Goal: Information Seeking & Learning: Learn about a topic

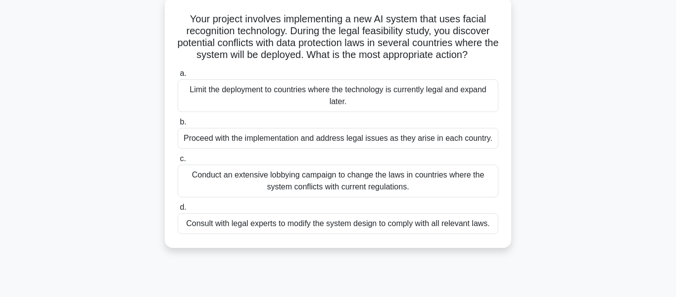
scroll to position [0, 0]
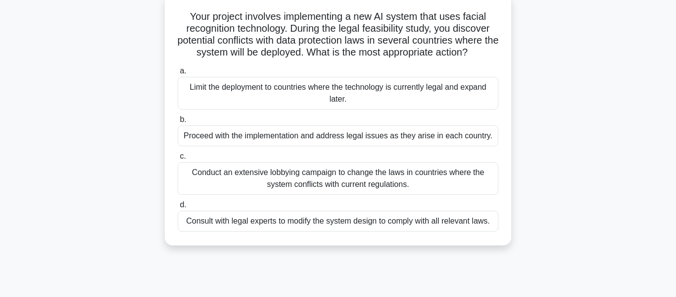
click at [428, 218] on div "Consult with legal experts to modify the system design to comply with all relev…" at bounding box center [338, 220] width 321 height 21
click at [178, 208] on input "d. Consult with legal experts to modify the system design to comply with all re…" at bounding box center [178, 205] width 0 height 6
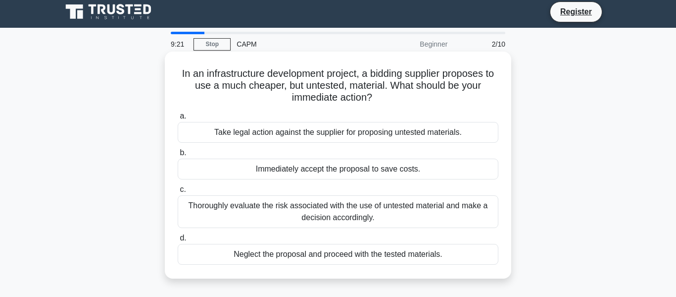
scroll to position [0, 0]
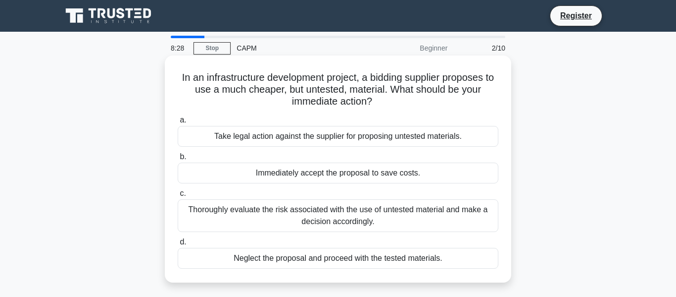
click at [399, 219] on div "Thoroughly evaluate the risk associated with the use of untested material and m…" at bounding box center [338, 215] width 321 height 33
click at [178, 197] on input "c. Thoroughly evaluate the risk associated with the use of untested material an…" at bounding box center [178, 193] width 0 height 6
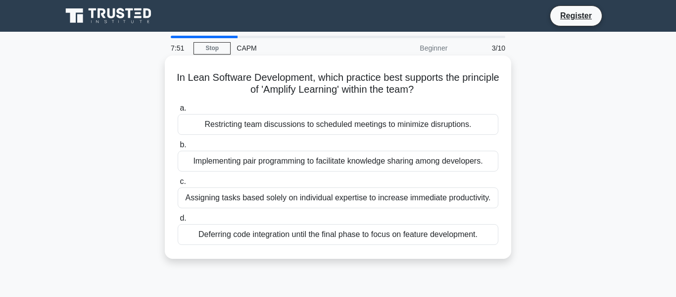
click at [409, 158] on div "Implementing pair programming to facilitate knowledge sharing among developers." at bounding box center [338, 161] width 321 height 21
click at [178, 148] on input "b. Implementing pair programming to facilitate knowledge sharing among develope…" at bounding box center [178, 145] width 0 height 6
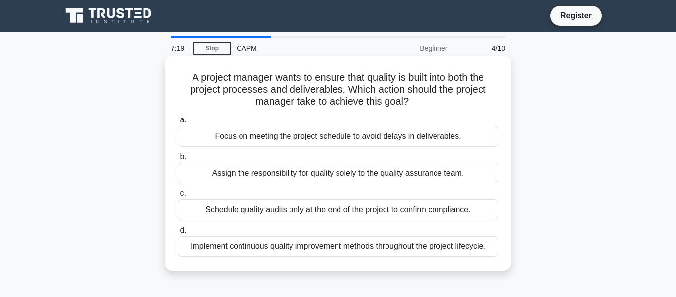
click at [348, 244] on div "Implement continuous quality improvement methods throughout the project lifecyc…" at bounding box center [338, 246] width 321 height 21
click at [178, 233] on input "d. Implement continuous quality improvement methods throughout the project life…" at bounding box center [178, 230] width 0 height 6
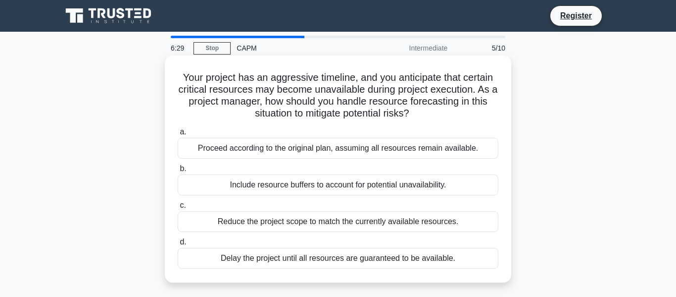
click at [482, 183] on div "Include resource buffers to account for potential unavailability." at bounding box center [338, 184] width 321 height 21
click at [178, 172] on input "b. Include resource buffers to account for potential unavailability." at bounding box center [178, 168] width 0 height 6
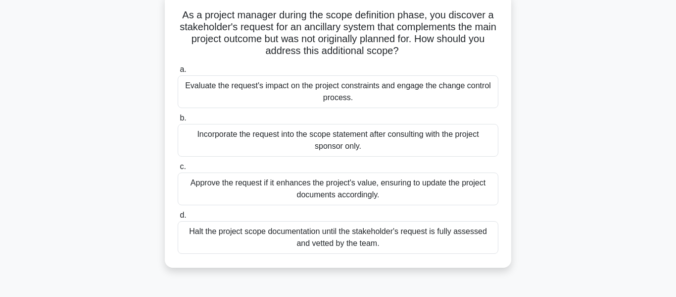
scroll to position [67, 0]
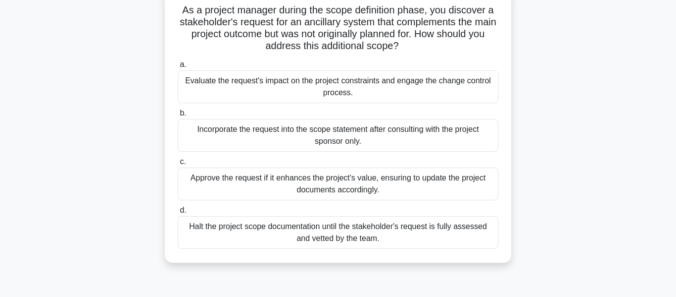
click at [179, 100] on div "Evaluate the request's impact on the project constraints and engage the change …" at bounding box center [338, 86] width 321 height 33
click at [178, 68] on input "a. Evaluate the request's impact on the project constraints and engage the chan…" at bounding box center [178, 64] width 0 height 6
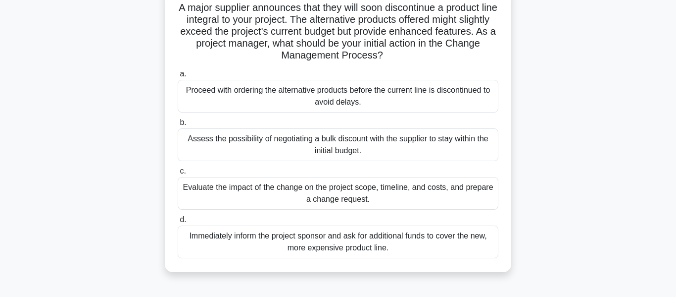
scroll to position [73, 0]
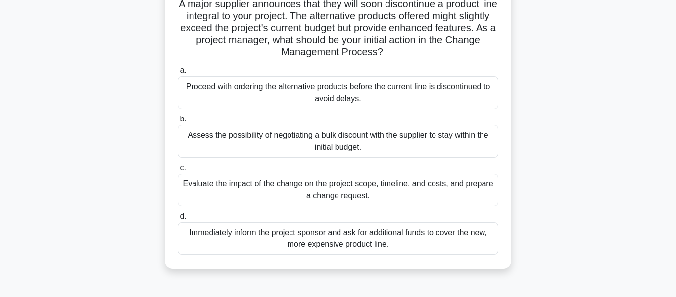
click at [202, 198] on div "Evaluate the impact of the change on the project scope, timeline, and costs, an…" at bounding box center [338, 189] width 321 height 33
click at [178, 171] on input "c. Evaluate the impact of the change on the project scope, timeline, and costs,…" at bounding box center [178, 167] width 0 height 6
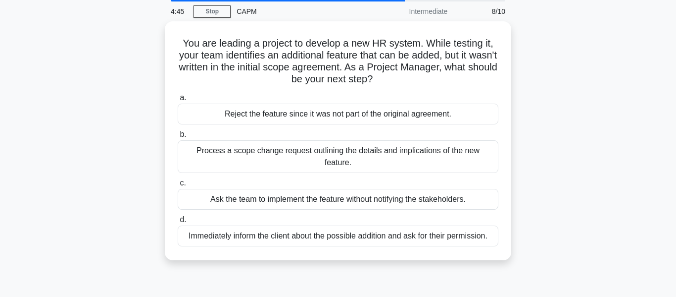
scroll to position [0, 0]
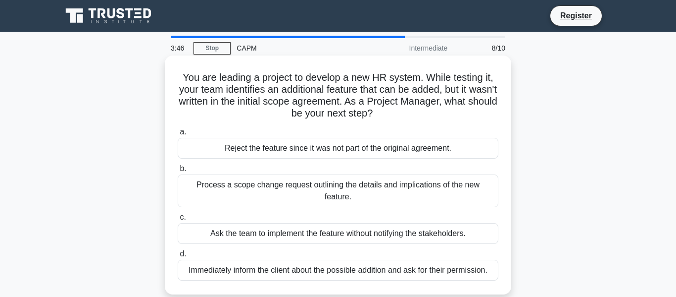
click at [206, 156] on div "Reject the feature since it was not part of the original agreement." at bounding box center [338, 148] width 321 height 21
click at [178, 135] on input "a. Reject the feature since it was not part of the original agreement." at bounding box center [178, 132] width 0 height 6
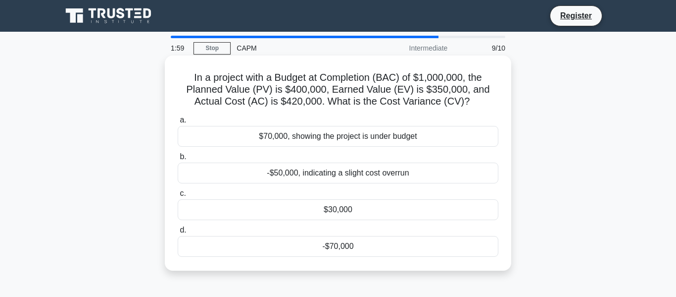
click at [416, 245] on div "-$70,000" at bounding box center [338, 246] width 321 height 21
click at [178, 233] on input "d. -$70,000" at bounding box center [178, 230] width 0 height 6
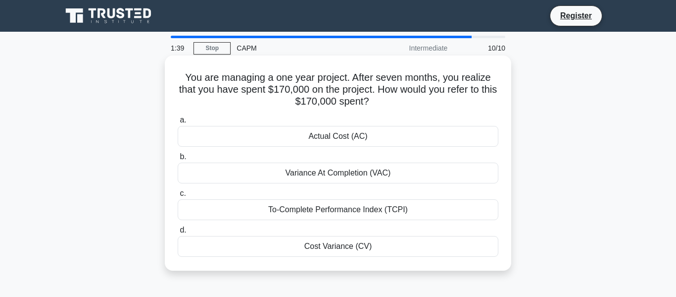
click at [447, 134] on div "Actual Cost (AC)" at bounding box center [338, 136] width 321 height 21
click at [178, 123] on input "a. Actual Cost (AC)" at bounding box center [178, 120] width 0 height 6
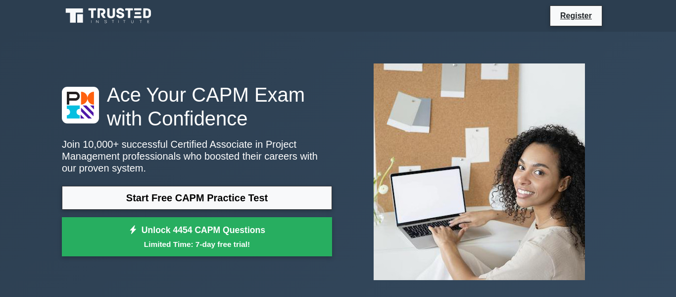
click at [320, 197] on link "Start Free CAPM Practice Test" at bounding box center [197, 198] width 270 height 24
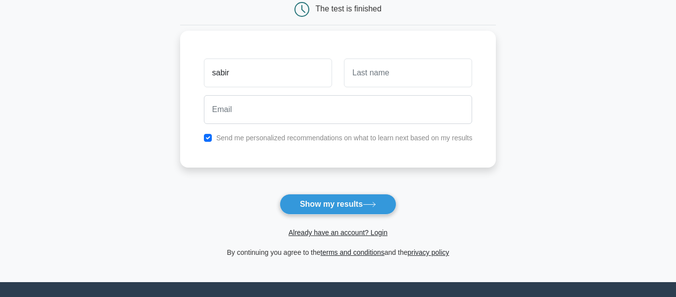
scroll to position [106, 0]
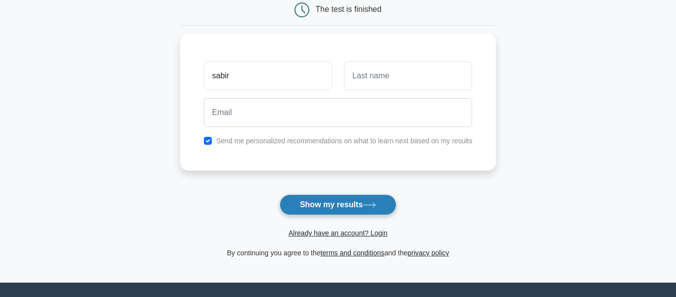
type input "sabir"
click at [342, 201] on button "Show my results" at bounding box center [338, 204] width 117 height 21
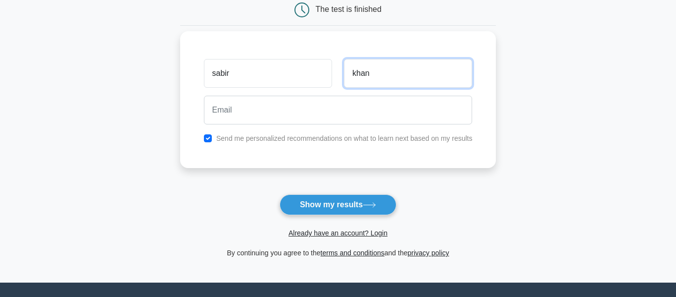
type input "khan"
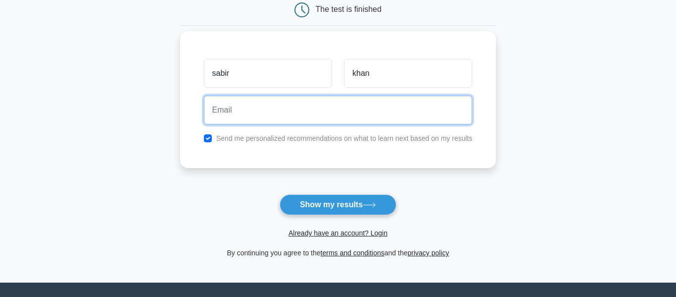
click at [333, 114] on input "email" at bounding box center [338, 110] width 269 height 29
type input "saber.khann807@gmail.com"
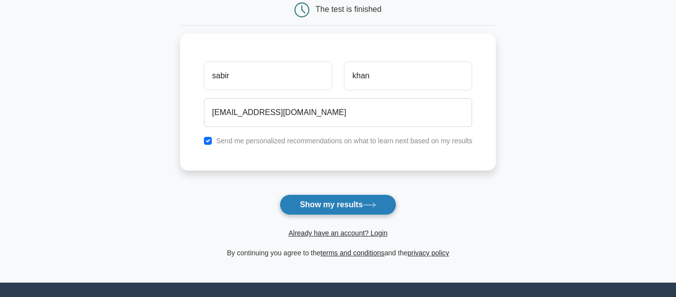
click at [333, 198] on button "Show my results" at bounding box center [338, 204] width 117 height 21
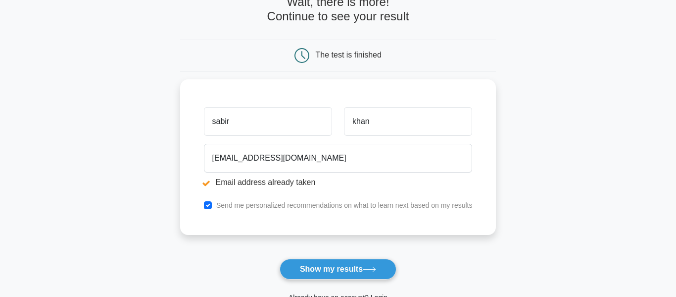
scroll to position [64, 0]
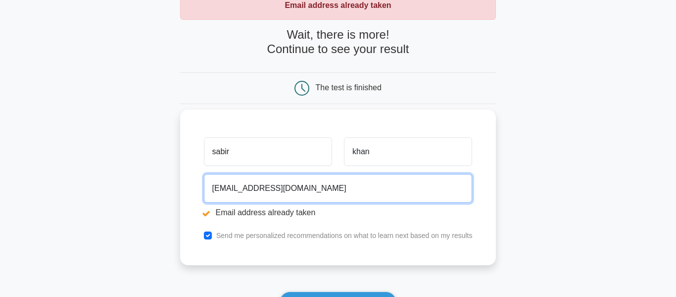
click at [331, 188] on input "saber.khann807@gmail.com" at bounding box center [338, 188] width 269 height 29
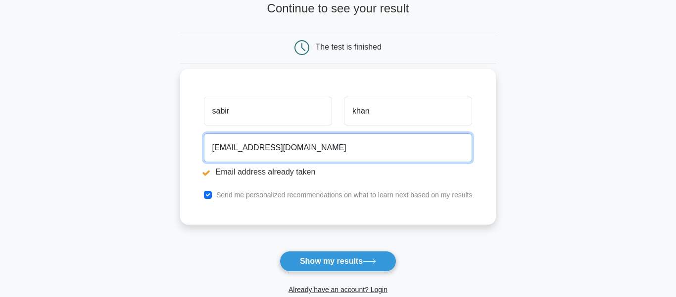
scroll to position [108, 0]
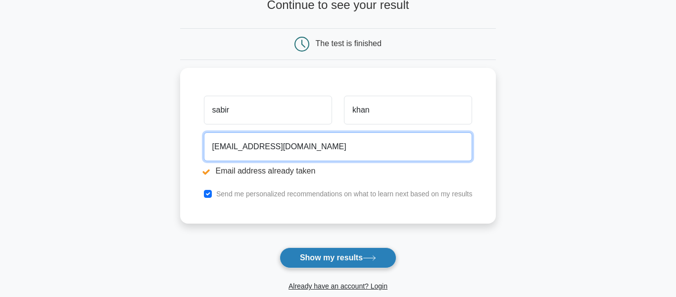
type input "sabithkhan13@gmail.com"
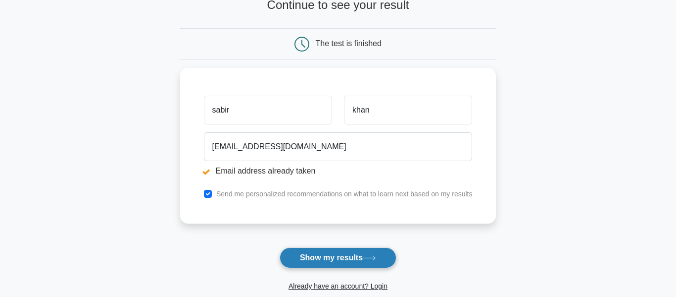
click at [362, 257] on button "Show my results" at bounding box center [338, 257] width 117 height 21
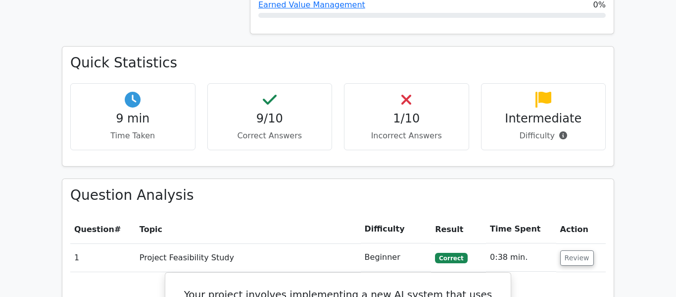
scroll to position [693, 0]
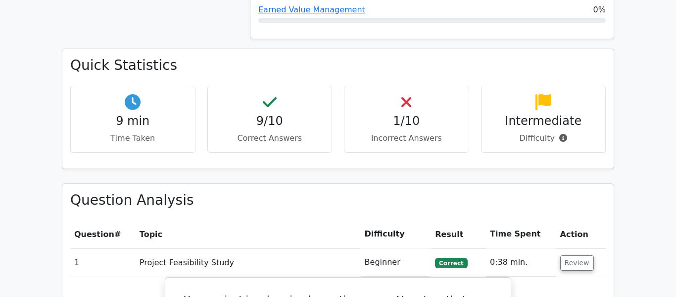
click at [416, 132] on p "Incorrect Answers" at bounding box center [407, 138] width 108 height 12
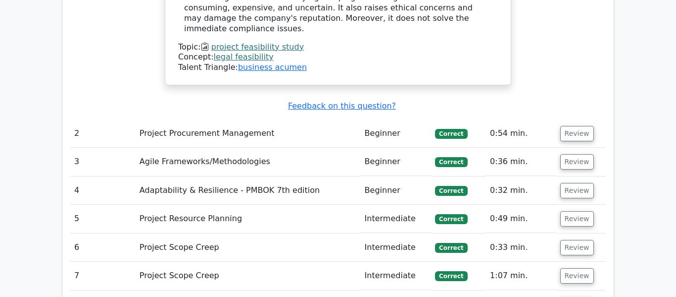
scroll to position [1493, 0]
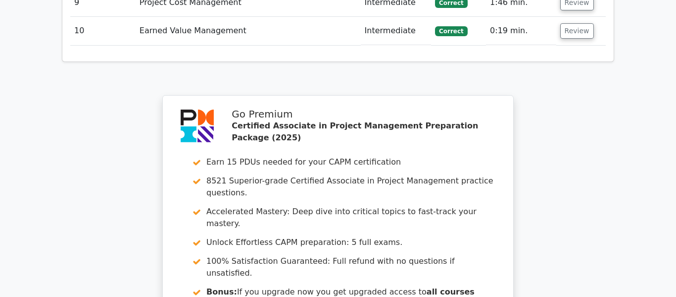
scroll to position [2442, 0]
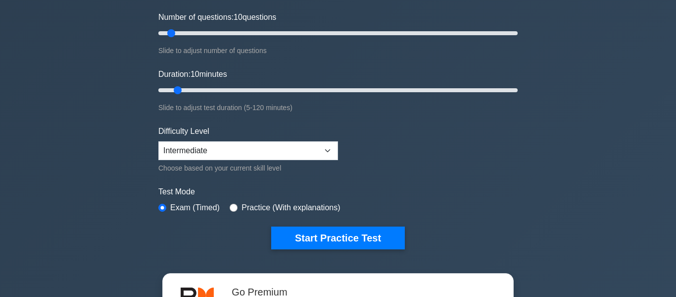
scroll to position [134, 0]
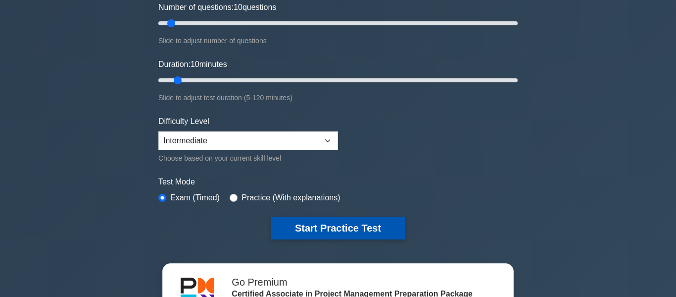
click at [356, 223] on button "Start Practice Test" at bounding box center [338, 227] width 134 height 23
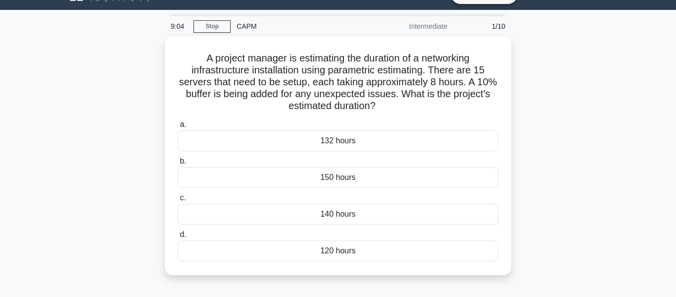
scroll to position [20, 0]
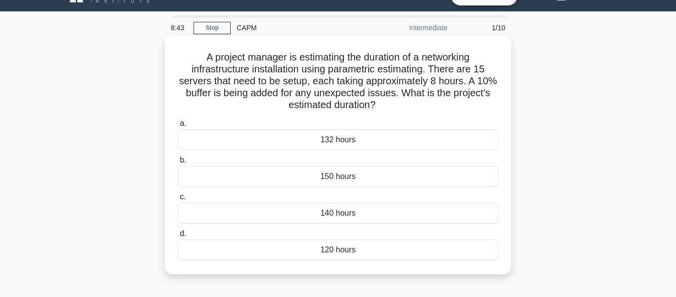
click at [209, 179] on div "150 hours" at bounding box center [338, 176] width 321 height 21
click at [178, 163] on input "b. 150 hours" at bounding box center [178, 160] width 0 height 6
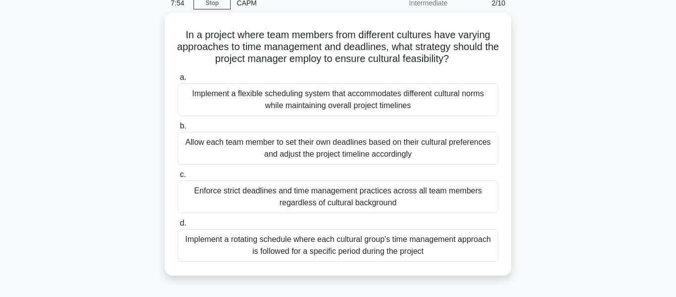
scroll to position [48, 0]
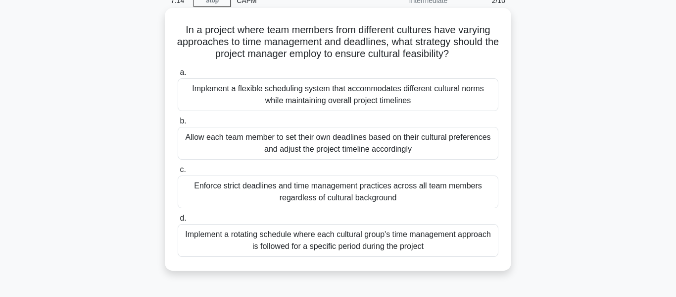
click at [203, 103] on div "Implement a flexible scheduling system that accommodates different cultural nor…" at bounding box center [338, 94] width 321 height 33
click at [178, 76] on input "a. Implement a flexible scheduling system that accommodates different cultural …" at bounding box center [178, 72] width 0 height 6
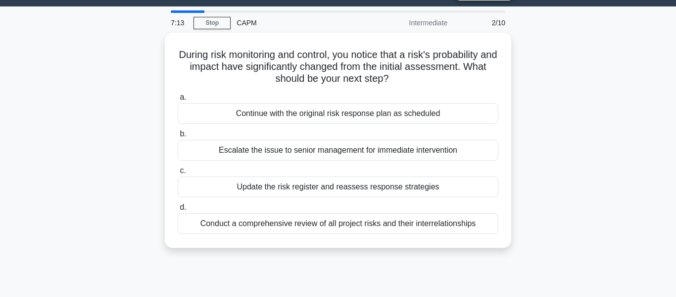
scroll to position [0, 0]
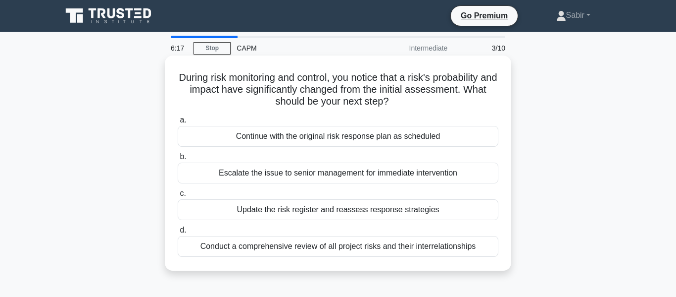
click at [214, 216] on div "Update the risk register and reassess response strategies" at bounding box center [338, 209] width 321 height 21
click at [178, 197] on input "c. Update the risk register and reassess response strategies" at bounding box center [178, 193] width 0 height 6
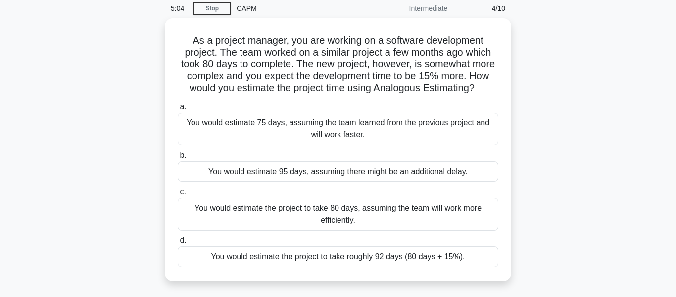
scroll to position [42, 0]
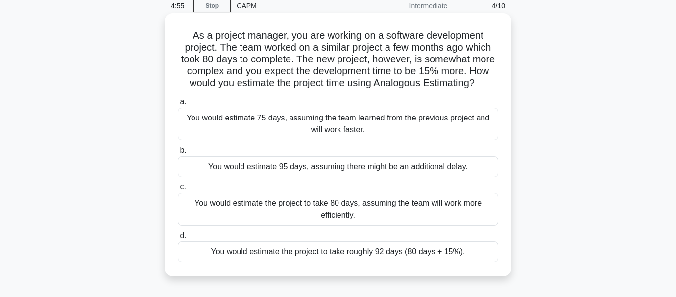
click at [215, 256] on div "You would estimate the project to take roughly 92 days (80 days + 15%)." at bounding box center [338, 251] width 321 height 21
click at [178, 239] on input "d. You would estimate the project to take roughly 92 days (80 days + 15%)." at bounding box center [178, 235] width 0 height 6
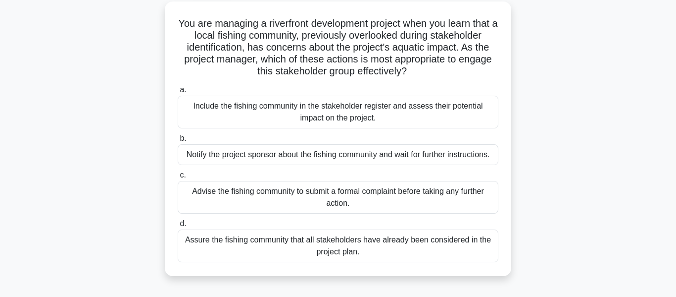
scroll to position [54, 0]
click at [209, 120] on div "Include the fishing community in the stakeholder register and assess their pote…" at bounding box center [338, 112] width 321 height 33
click at [178, 93] on input "a. Include the fishing community in the stakeholder register and assess their p…" at bounding box center [178, 90] width 0 height 6
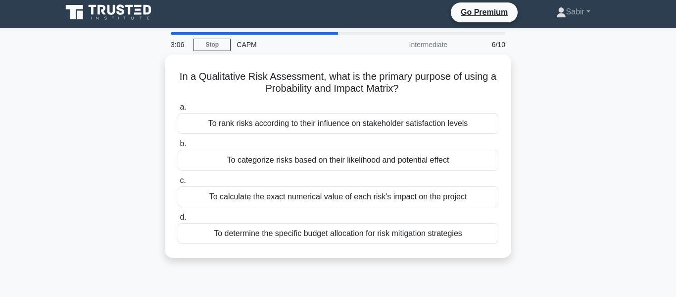
scroll to position [0, 0]
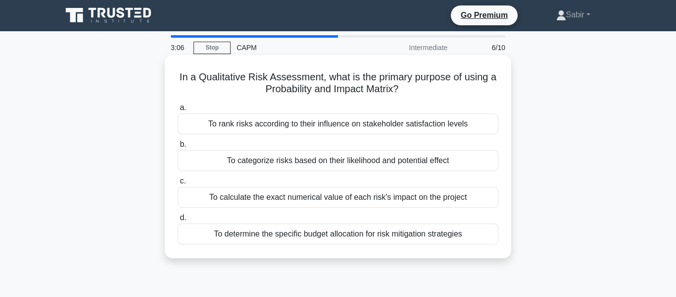
click at [210, 129] on div "To rank risks according to their influence on stakeholder satisfaction levels" at bounding box center [338, 123] width 321 height 21
click at [178, 111] on input "a. To rank risks according to their influence on stakeholder satisfaction levels" at bounding box center [178, 107] width 0 height 6
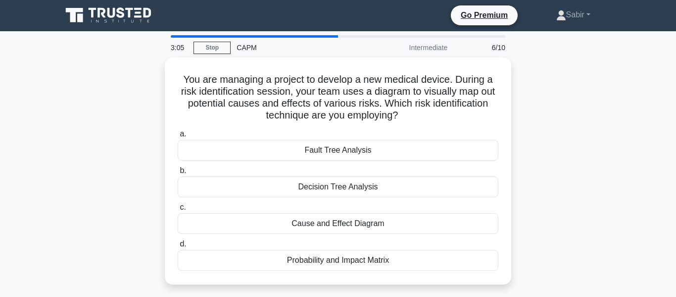
scroll to position [0, 0]
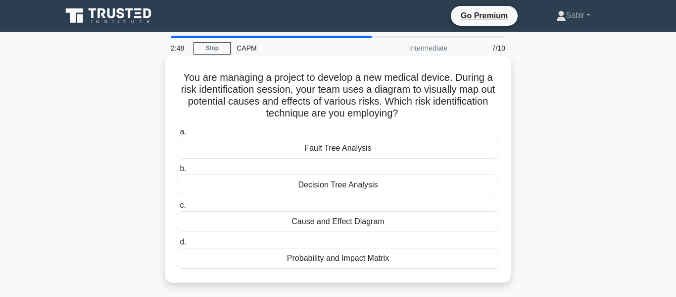
click at [239, 223] on div "Cause and Effect Diagram" at bounding box center [338, 221] width 321 height 21
click at [178, 208] on input "c. Cause and Effect Diagram" at bounding box center [178, 205] width 0 height 6
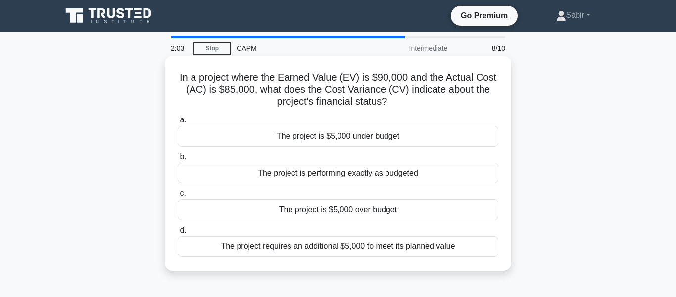
click at [426, 144] on div "The project is $5,000 under budget" at bounding box center [338, 136] width 321 height 21
click at [178, 123] on input "a. The project is $5,000 under budget" at bounding box center [178, 120] width 0 height 6
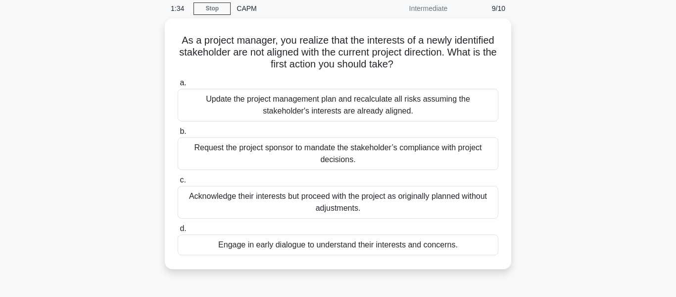
scroll to position [42, 0]
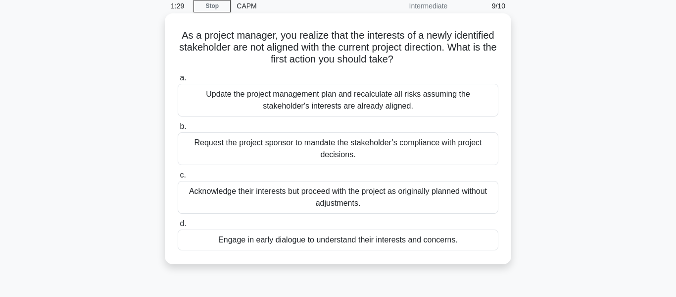
click at [203, 96] on div "Update the project management plan and recalculate all risks assuming the stake…" at bounding box center [338, 100] width 321 height 33
click at [178, 81] on input "a. Update the project management plan and recalculate all risks assuming the st…" at bounding box center [178, 78] width 0 height 6
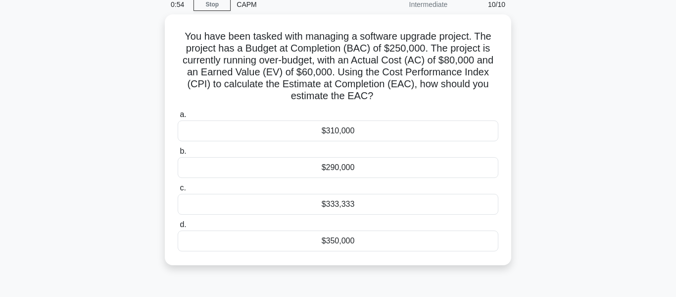
scroll to position [46, 0]
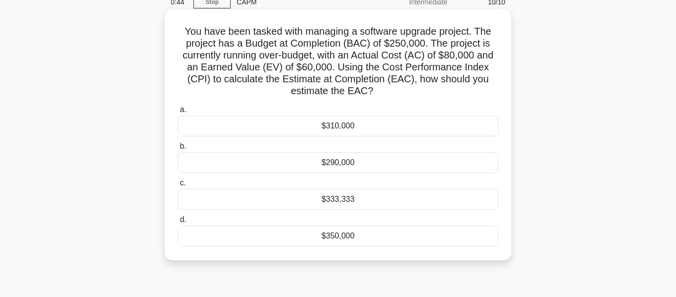
click at [188, 169] on div "$290,000" at bounding box center [338, 162] width 321 height 21
click at [178, 150] on input "b. $290,000" at bounding box center [178, 146] width 0 height 6
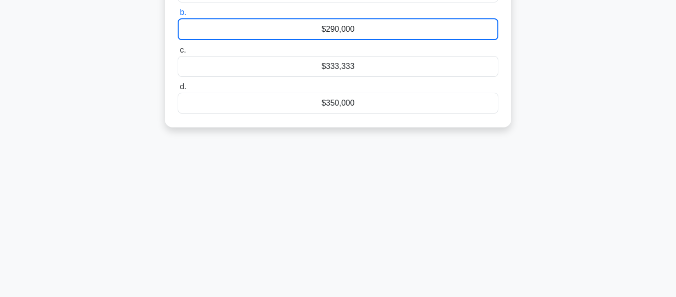
scroll to position [186, 0]
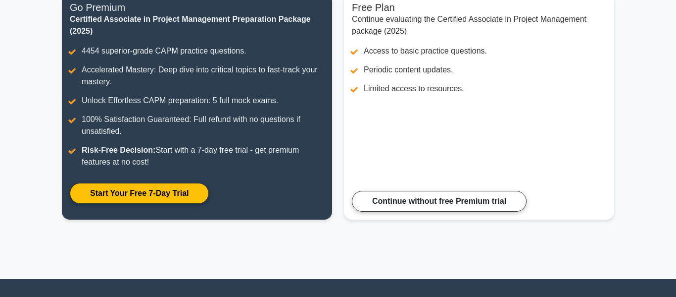
scroll to position [140, 0]
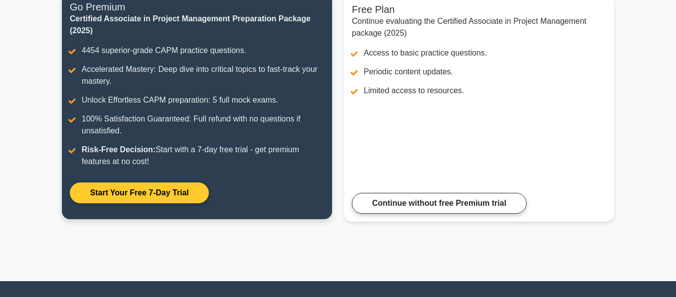
click at [140, 203] on link "Start Your Free 7-Day Trial" at bounding box center [139, 192] width 139 height 21
click at [132, 191] on link "Start Your Free 7-Day Trial" at bounding box center [139, 192] width 139 height 21
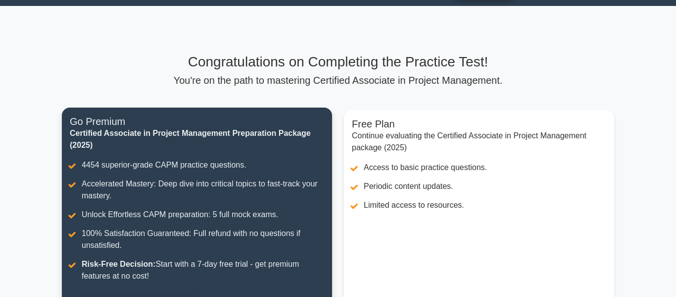
scroll to position [24, 0]
